Goal: Task Accomplishment & Management: Use online tool/utility

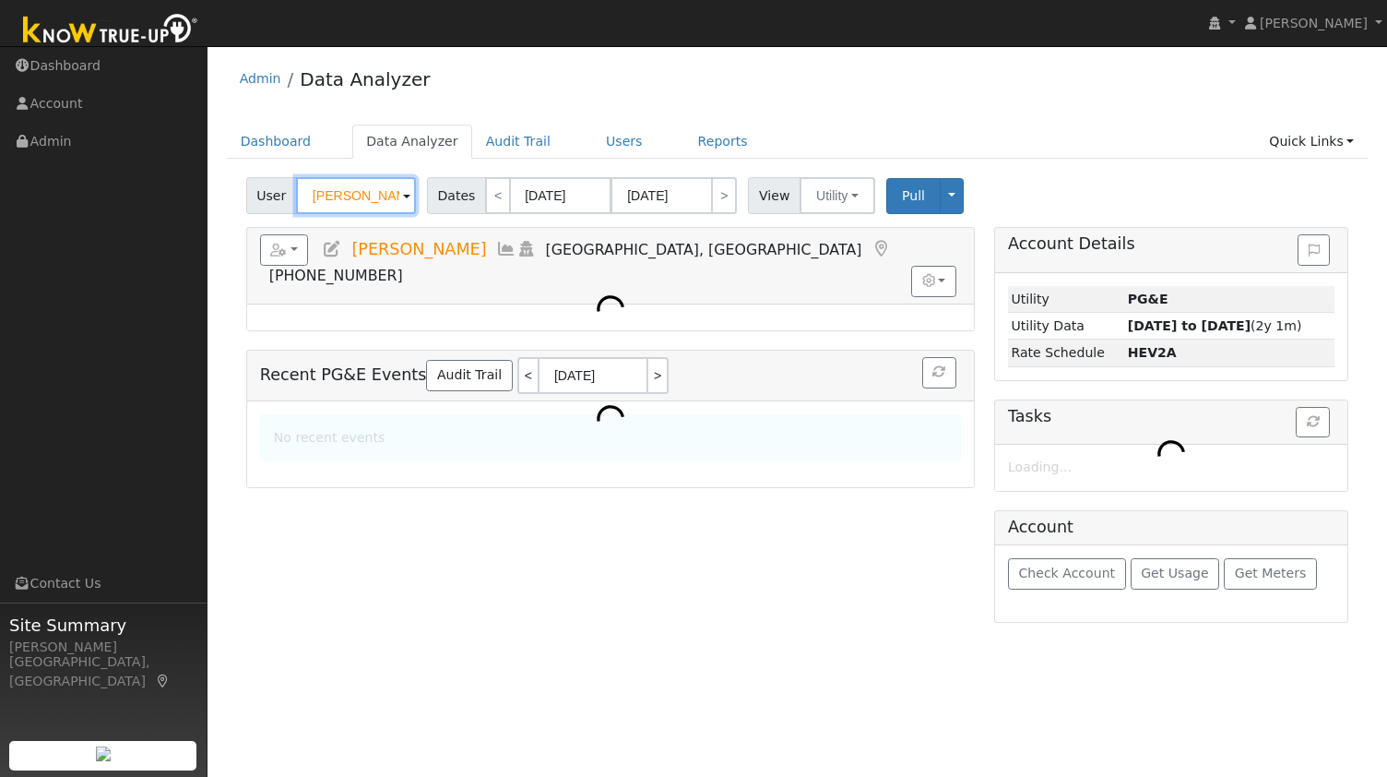
click at [367, 196] on input "[PERSON_NAME]" at bounding box center [356, 195] width 120 height 37
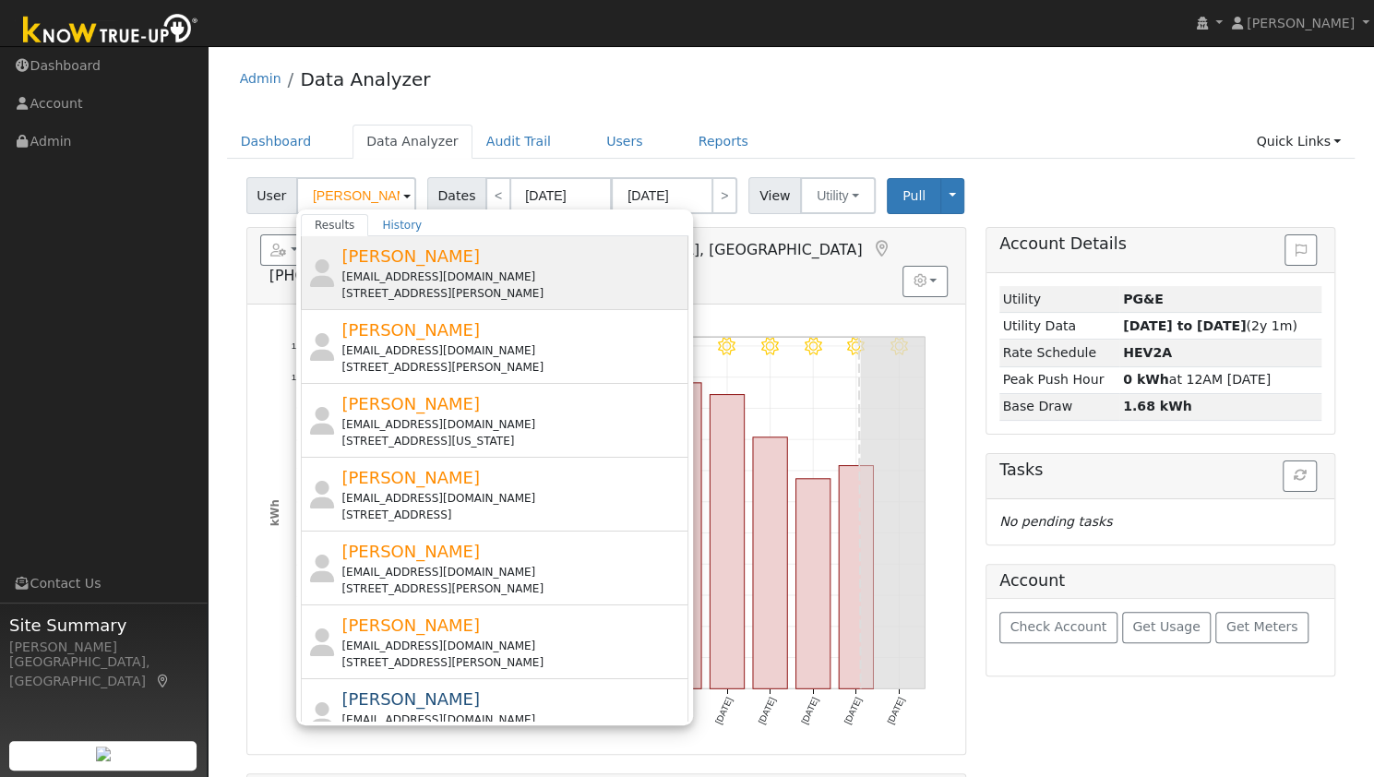
click at [404, 268] on div "[EMAIL_ADDRESS][DOMAIN_NAME]" at bounding box center [512, 276] width 342 height 17
type input "[PERSON_NAME]"
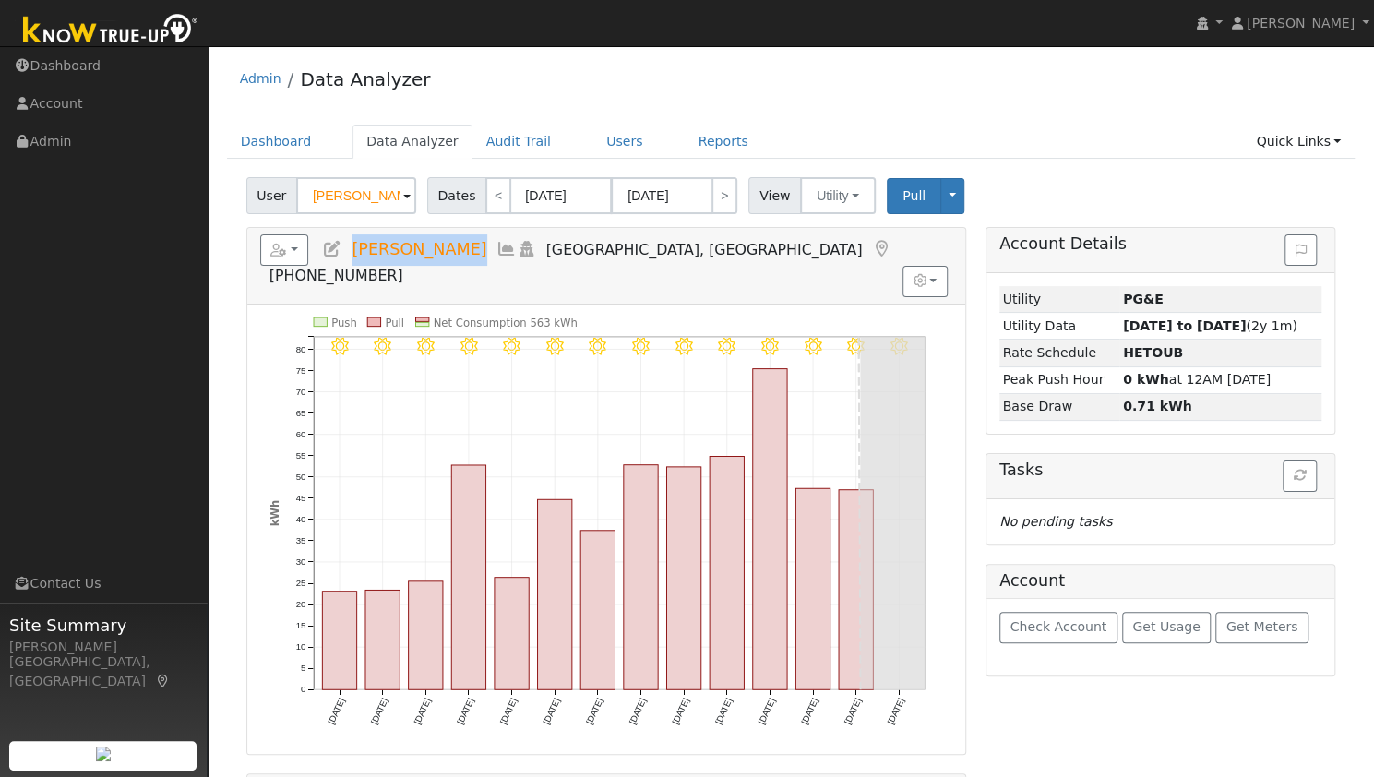
drag, startPoint x: 352, startPoint y: 249, endPoint x: 472, endPoint y: 245, distance: 120.0
click at [472, 245] on h5 "Reports Scenario Health Check Energy Audit Account Timeline User Audit Trail In…" at bounding box center [606, 259] width 692 height 51
copy span "[PERSON_NAME]"
drag, startPoint x: 653, startPoint y: 36, endPoint x: 612, endPoint y: 77, distance: 58.1
click at [653, 36] on nav "[PERSON_NAME] [PERSON_NAME] Profile My Company Help Center Terms Of Service See…" at bounding box center [687, 23] width 1374 height 47
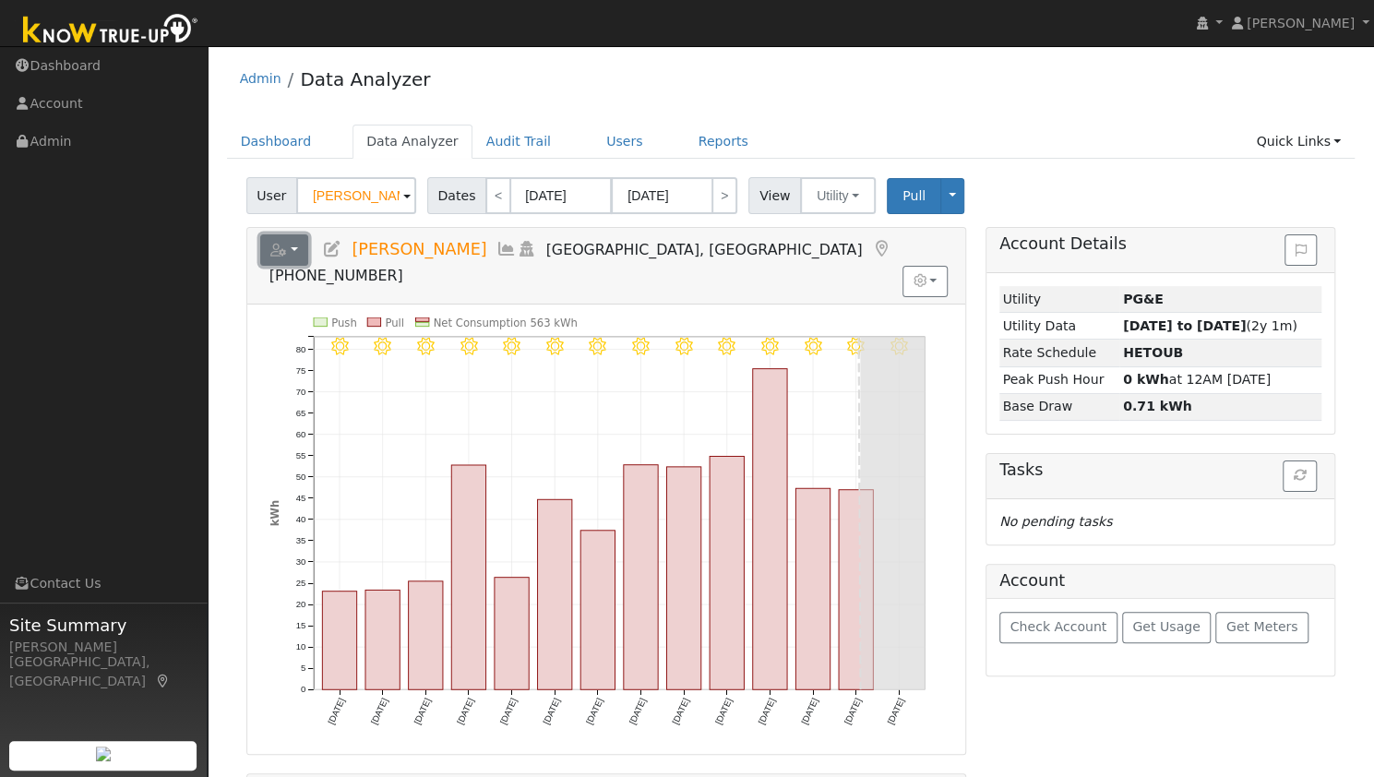
click at [291, 243] on button "button" at bounding box center [284, 249] width 49 height 31
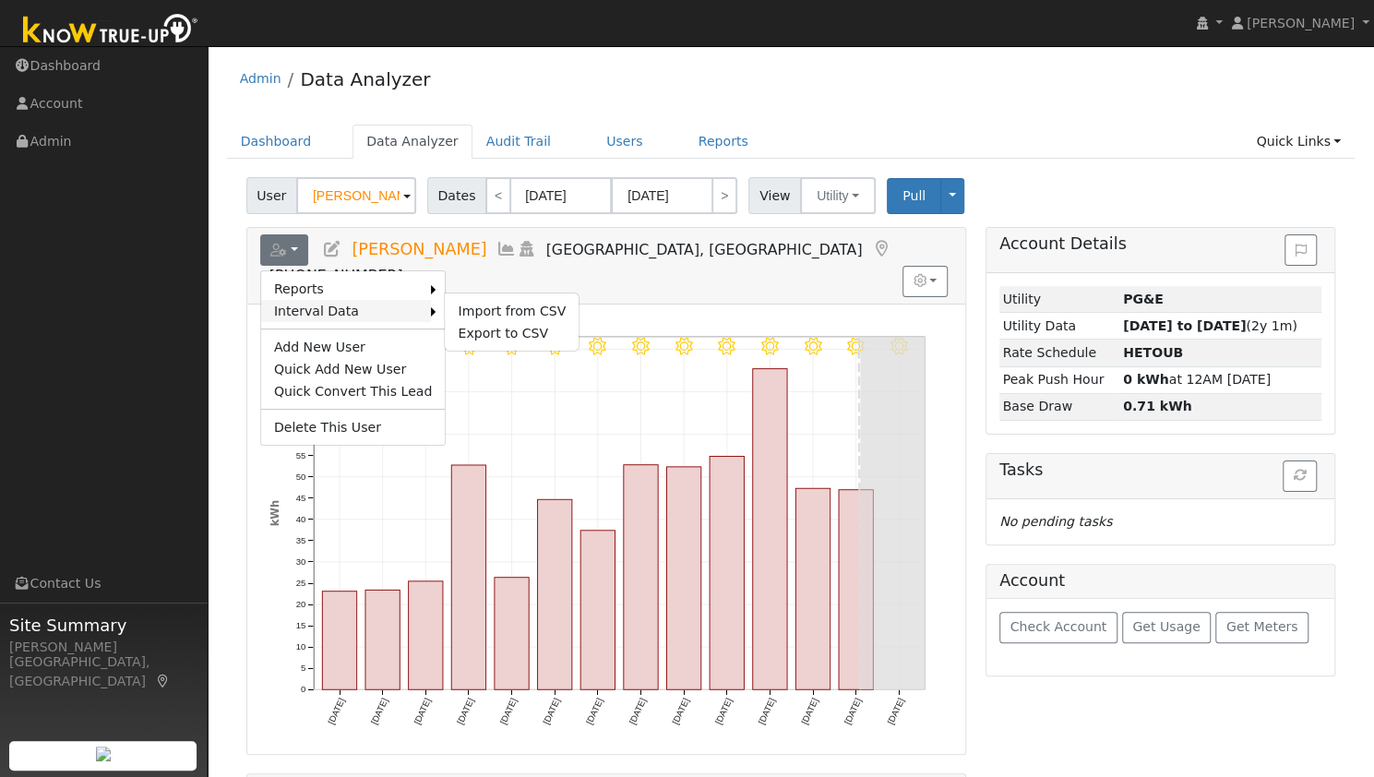
click at [330, 305] on link "Interval Data" at bounding box center [346, 311] width 171 height 22
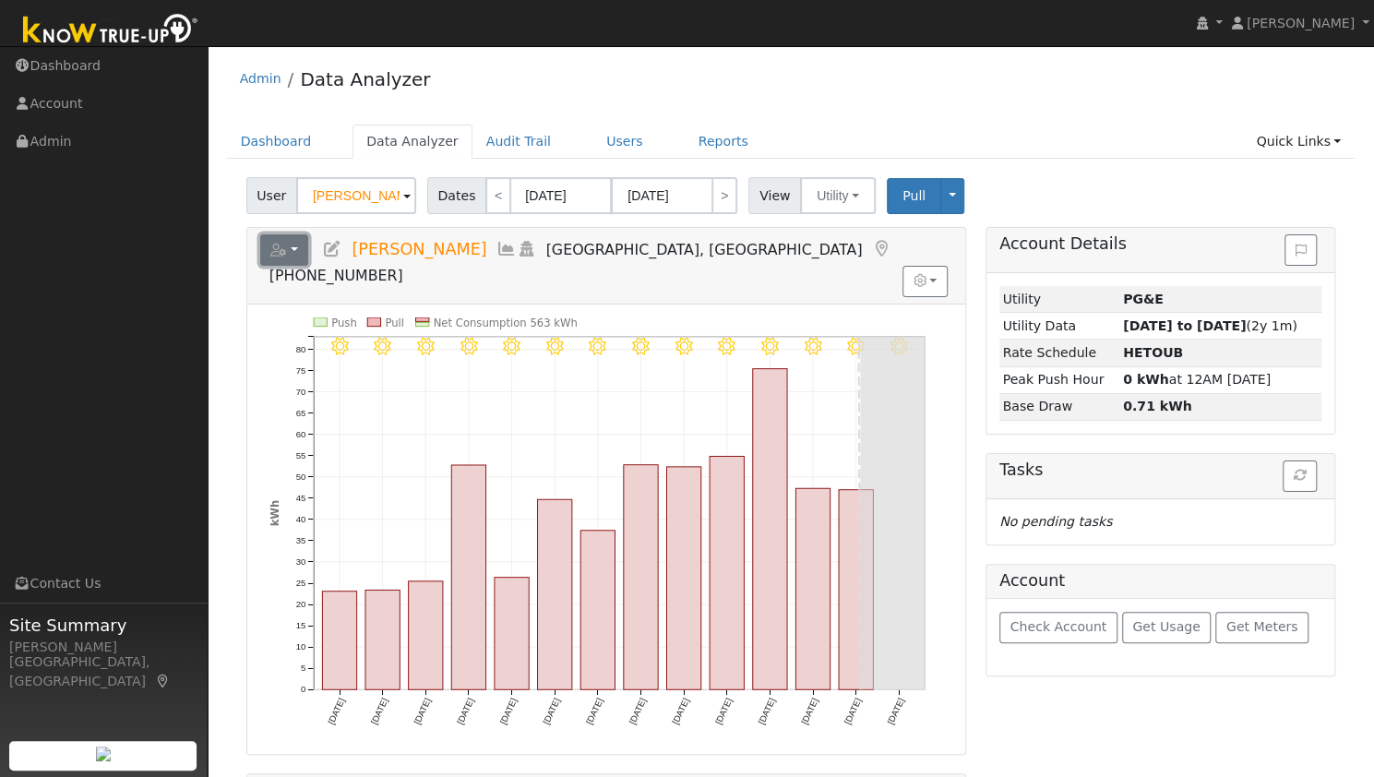
click at [285, 244] on icon "button" at bounding box center [278, 250] width 17 height 13
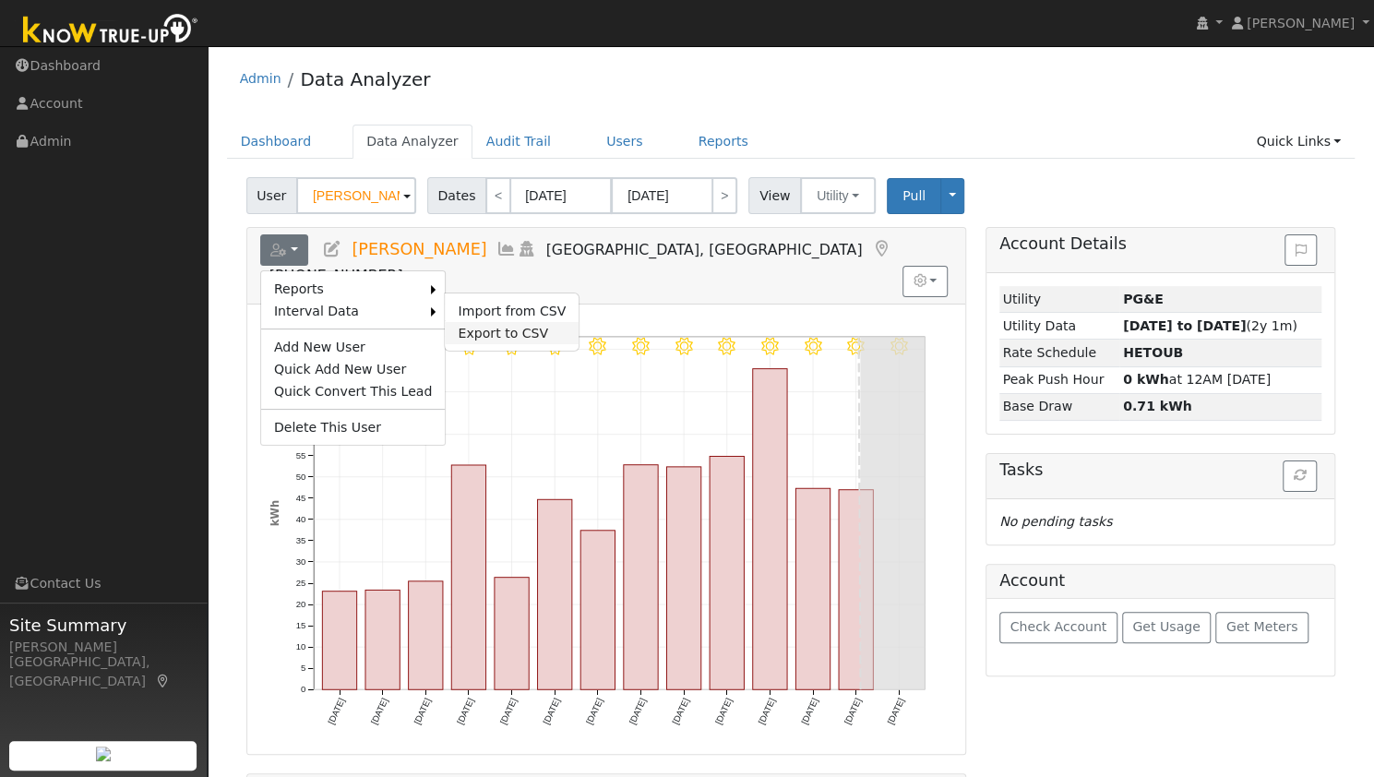
click at [454, 329] on link "Export to CSV" at bounding box center [512, 333] width 134 height 22
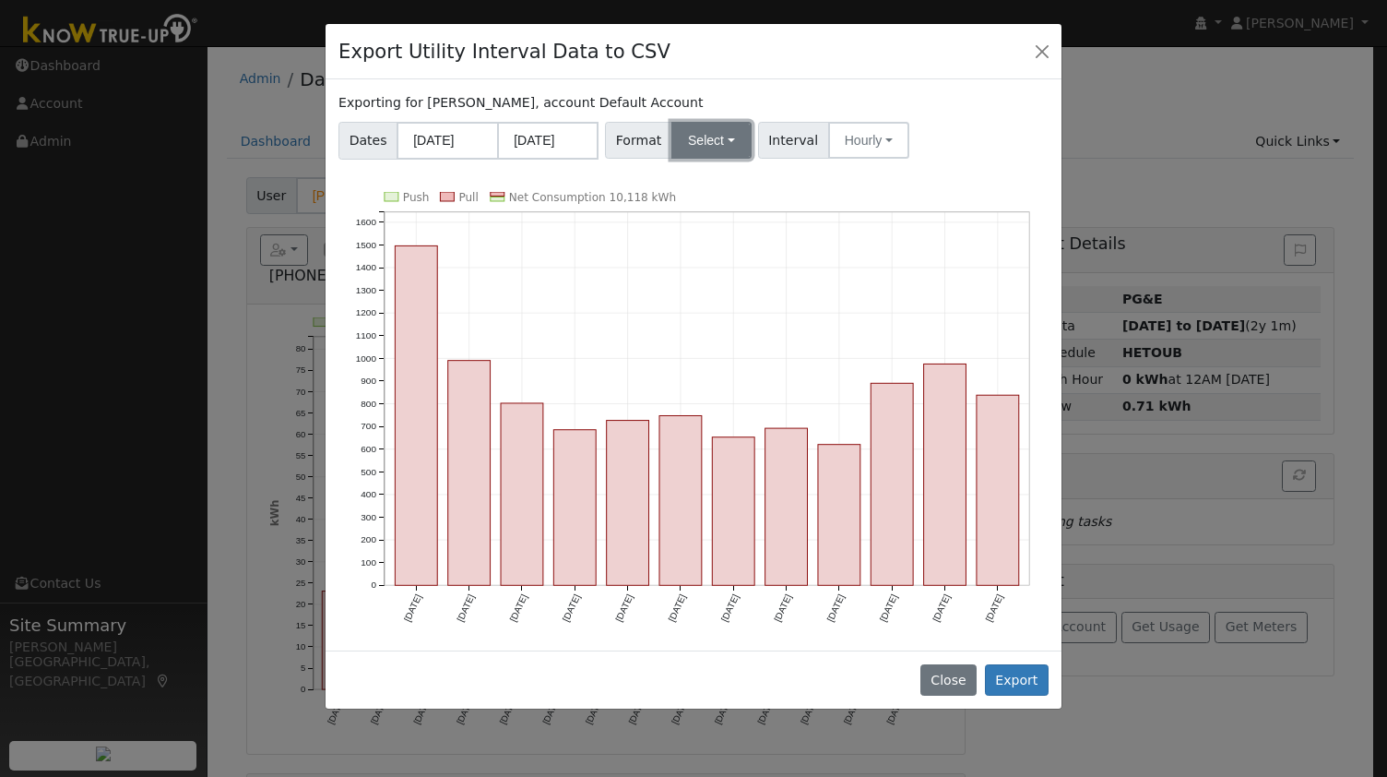
click at [696, 150] on button "Select" at bounding box center [712, 140] width 80 height 37
click at [715, 348] on link "OpenSolar" at bounding box center [732, 351] width 132 height 26
click at [1007, 664] on button "Export" at bounding box center [1017, 679] width 64 height 31
